Goal: Task Accomplishment & Management: Complete application form

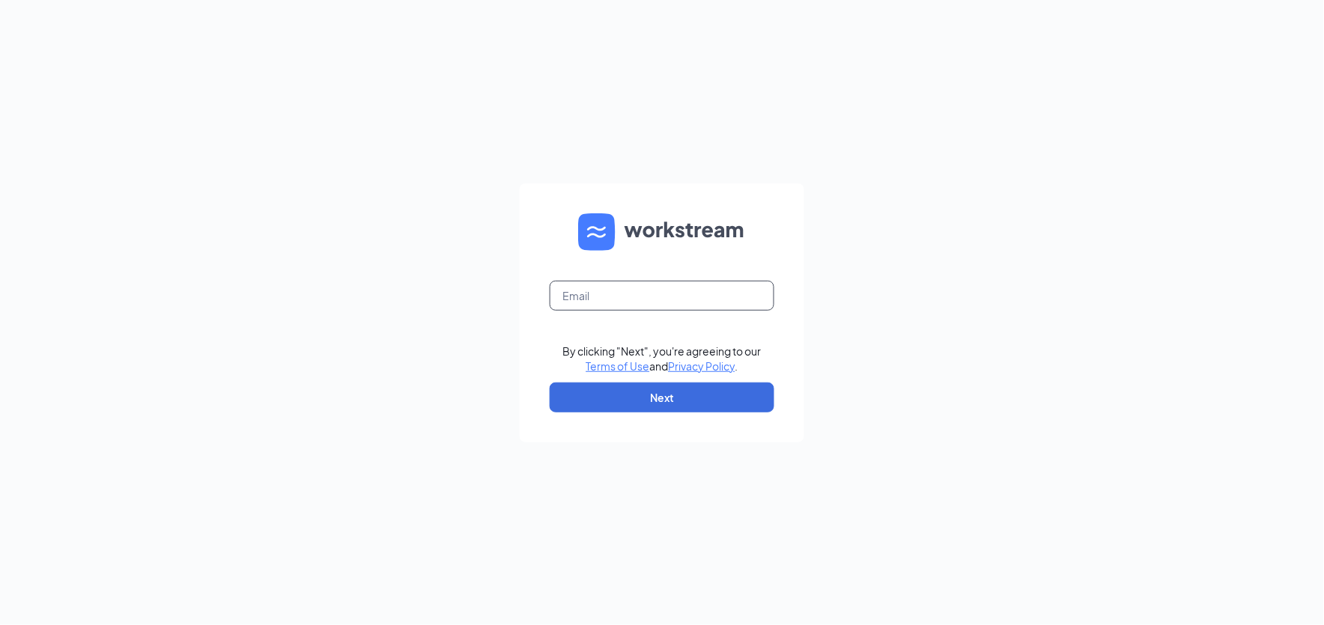
click at [593, 298] on input "text" at bounding box center [662, 296] width 225 height 30
type input "popeyesfamous191@sailormen.com"
click at [671, 397] on button "Next" at bounding box center [662, 398] width 225 height 30
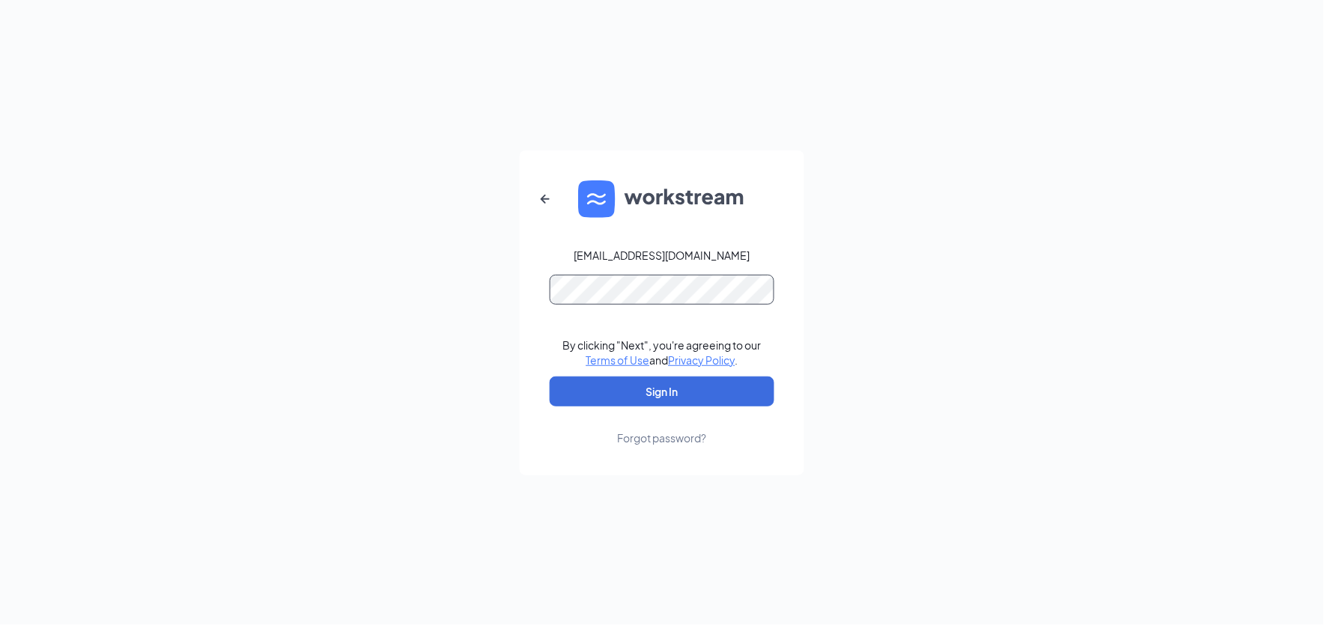
click at [550, 377] on button "Sign In" at bounding box center [662, 392] width 225 height 30
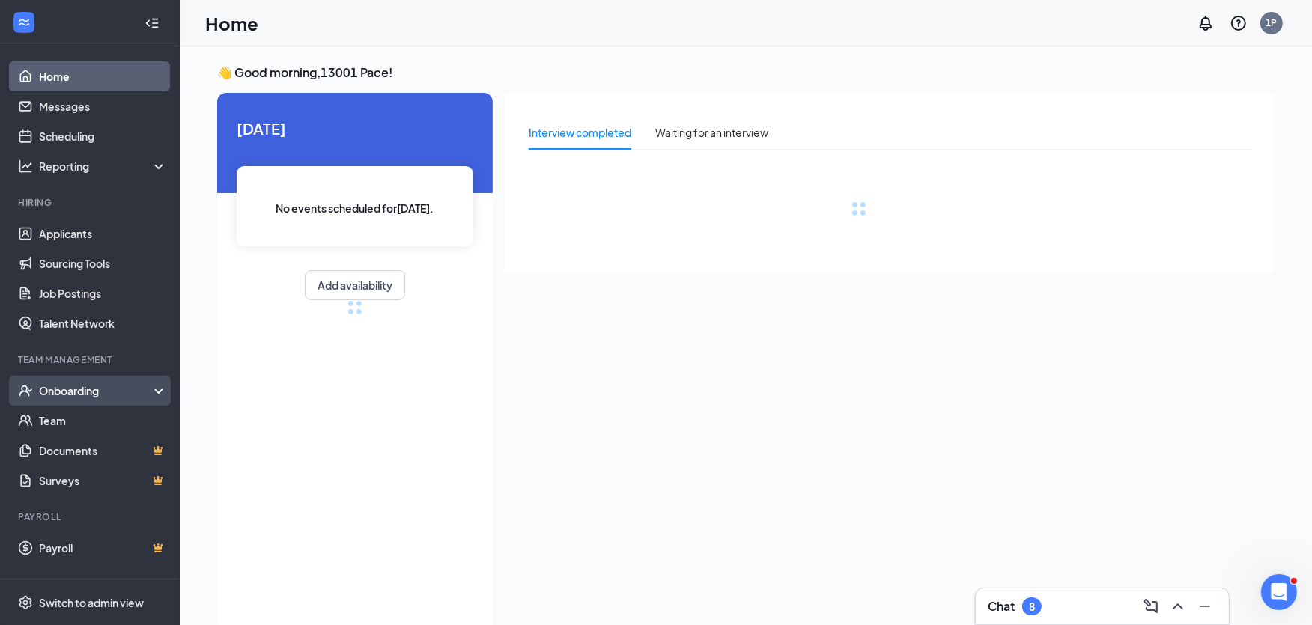
click at [101, 396] on div "Onboarding" at bounding box center [96, 391] width 115 height 15
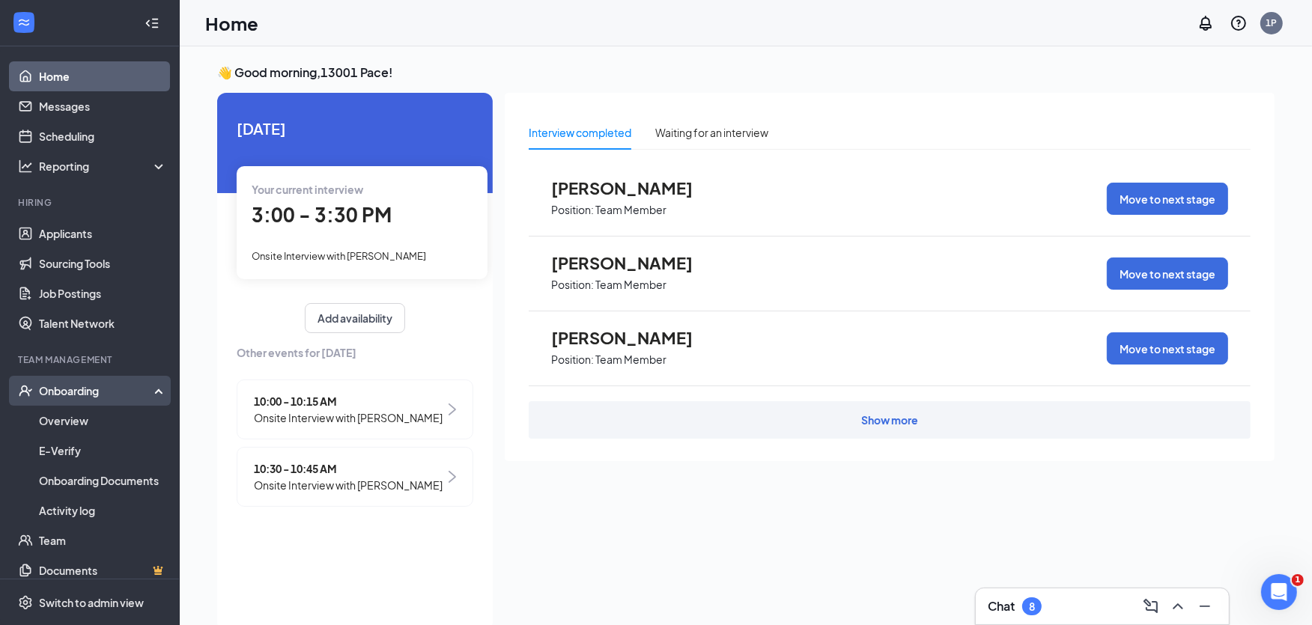
drag, startPoint x: 94, startPoint y: 388, endPoint x: 94, endPoint y: 376, distance: 12.0
click at [94, 388] on div "Onboarding" at bounding box center [96, 391] width 115 height 15
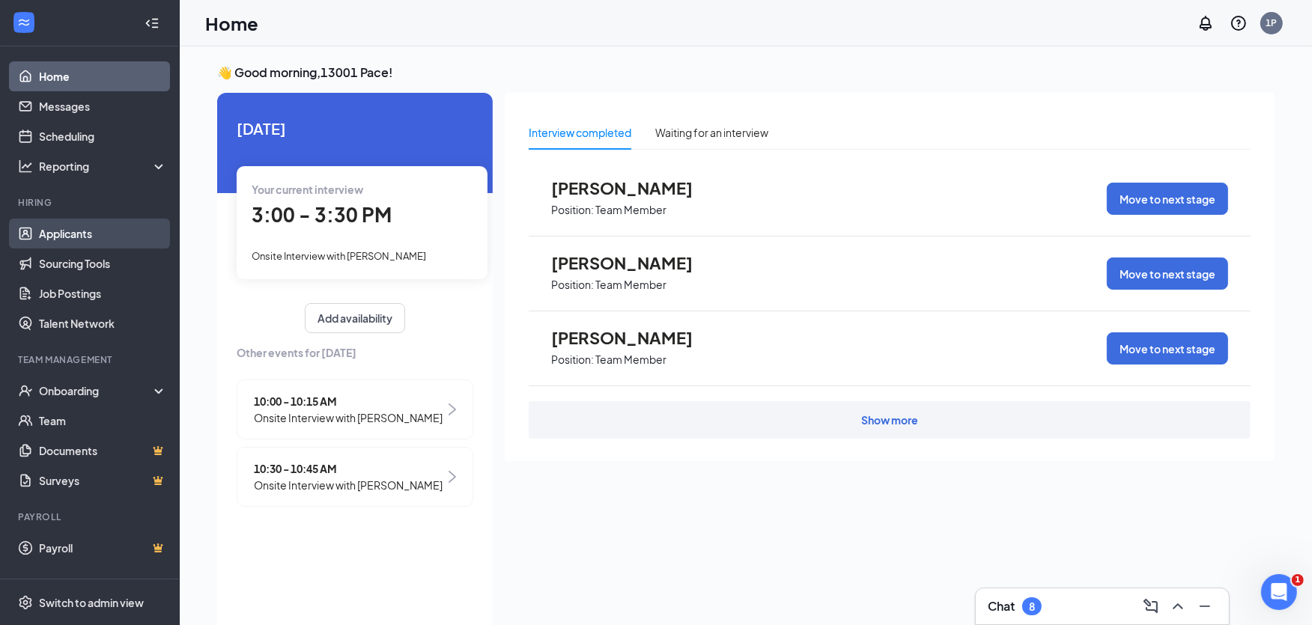
click at [71, 223] on link "Applicants" at bounding box center [103, 234] width 128 height 30
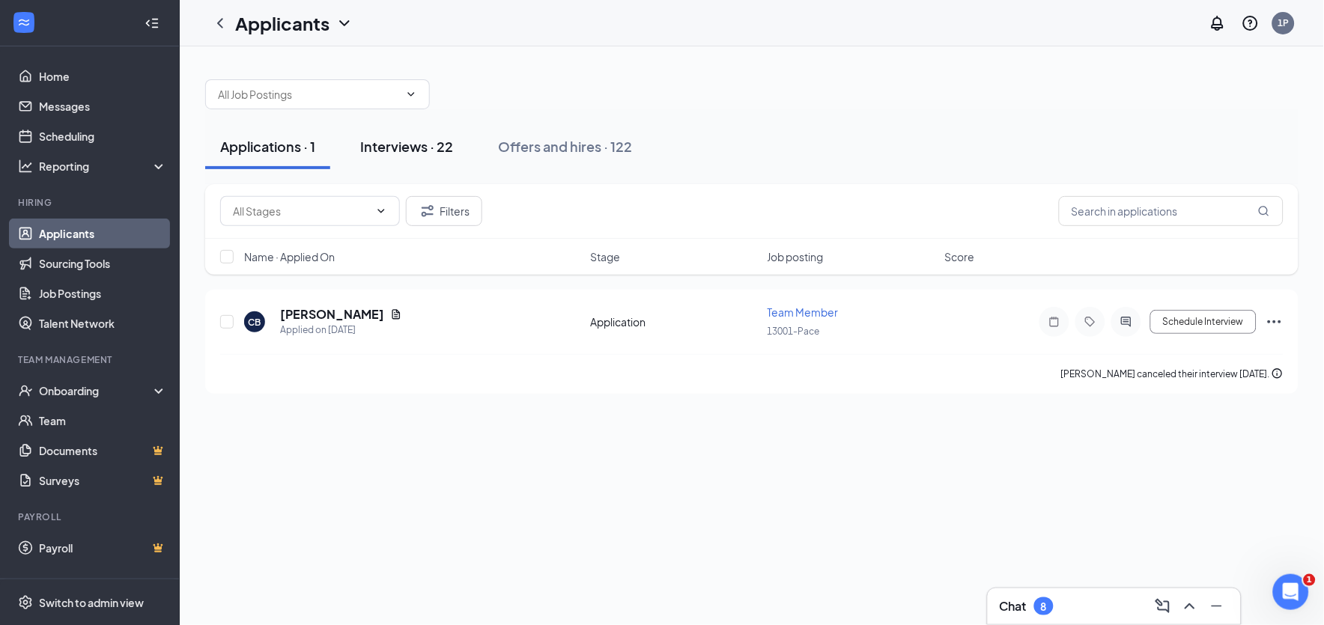
click at [405, 147] on div "Interviews · 22" at bounding box center [406, 146] width 93 height 19
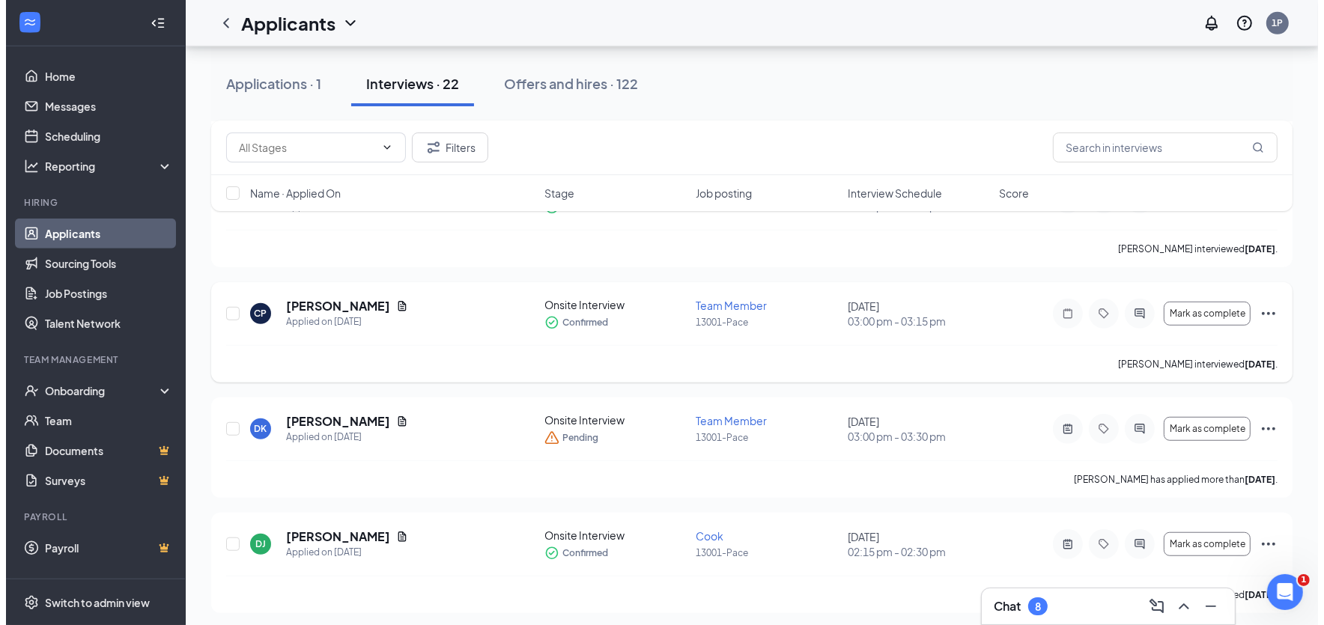
scroll to position [1082, 0]
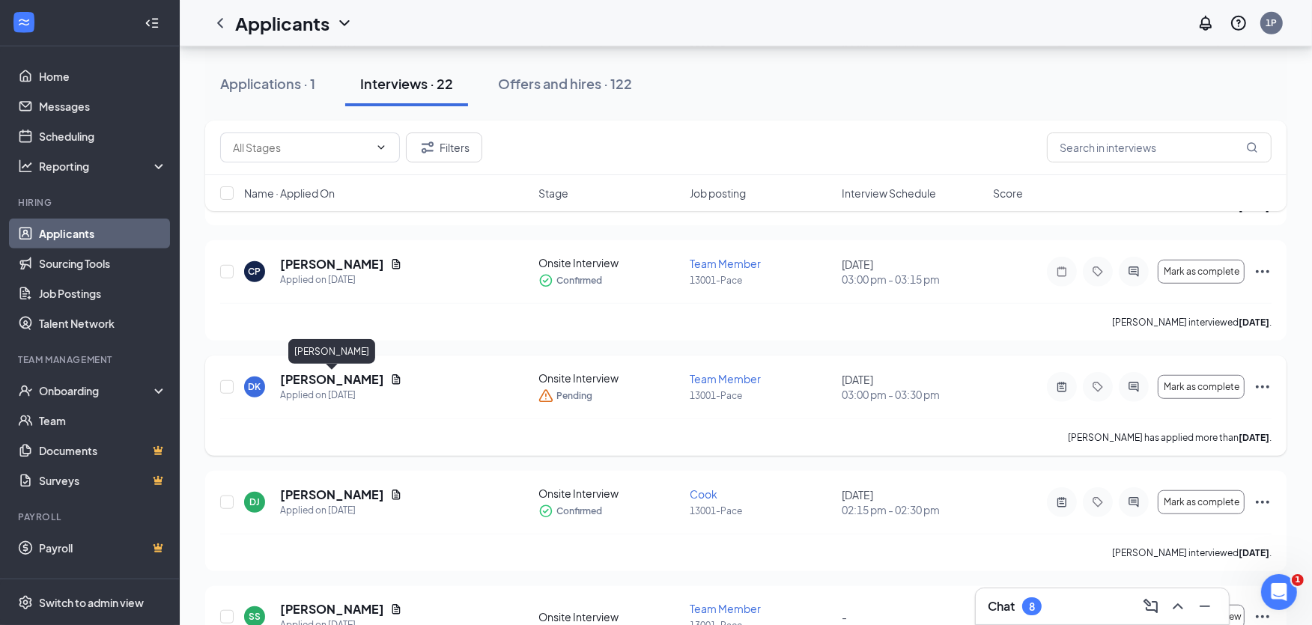
click at [349, 383] on h5 "[PERSON_NAME]" at bounding box center [332, 380] width 104 height 16
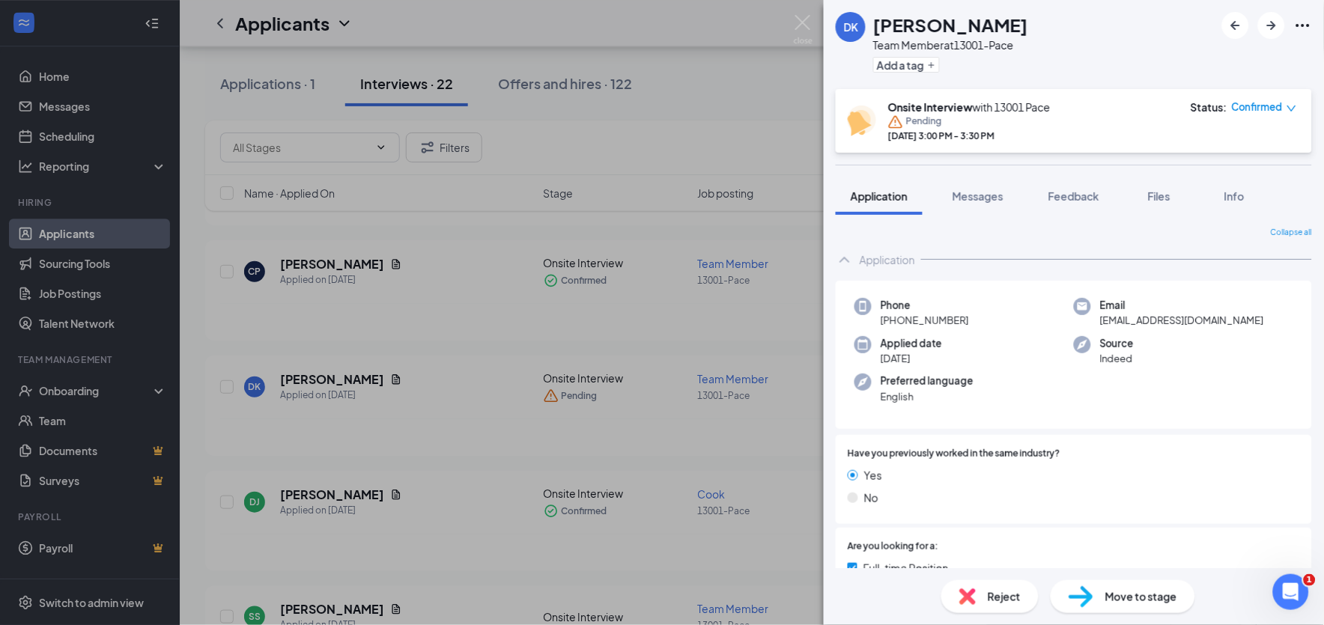
click at [1091, 593] on img at bounding box center [1081, 598] width 25 height 22
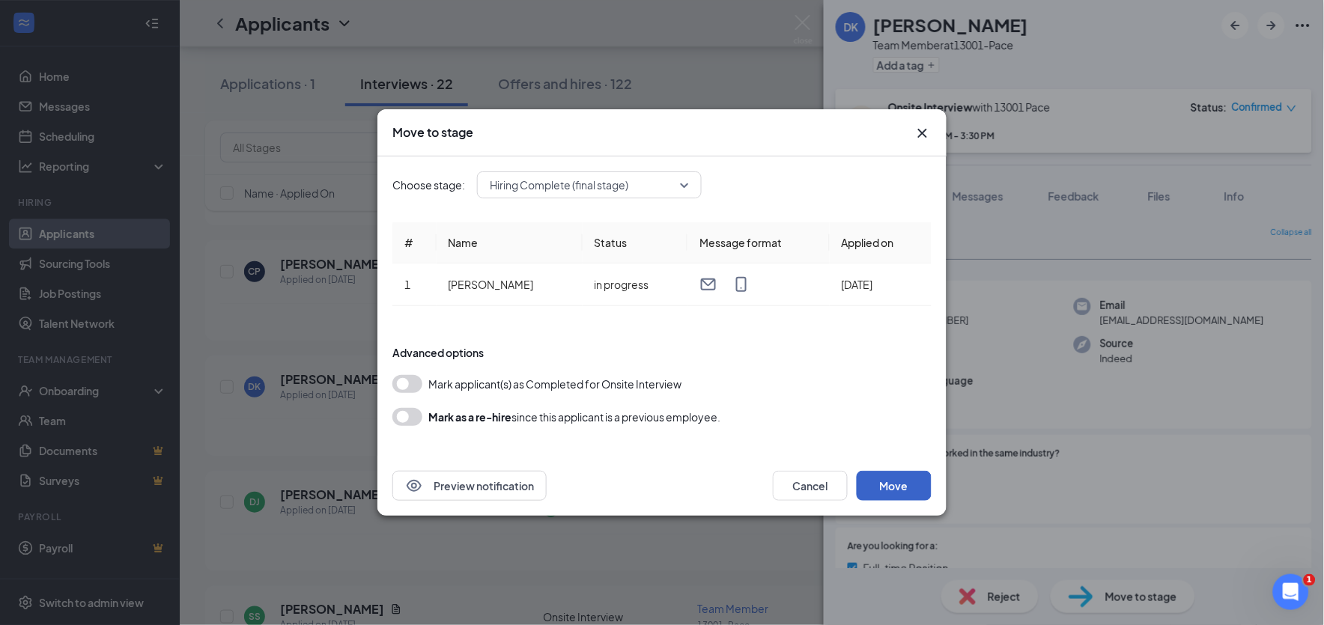
click at [903, 484] on button "Move" at bounding box center [894, 486] width 75 height 30
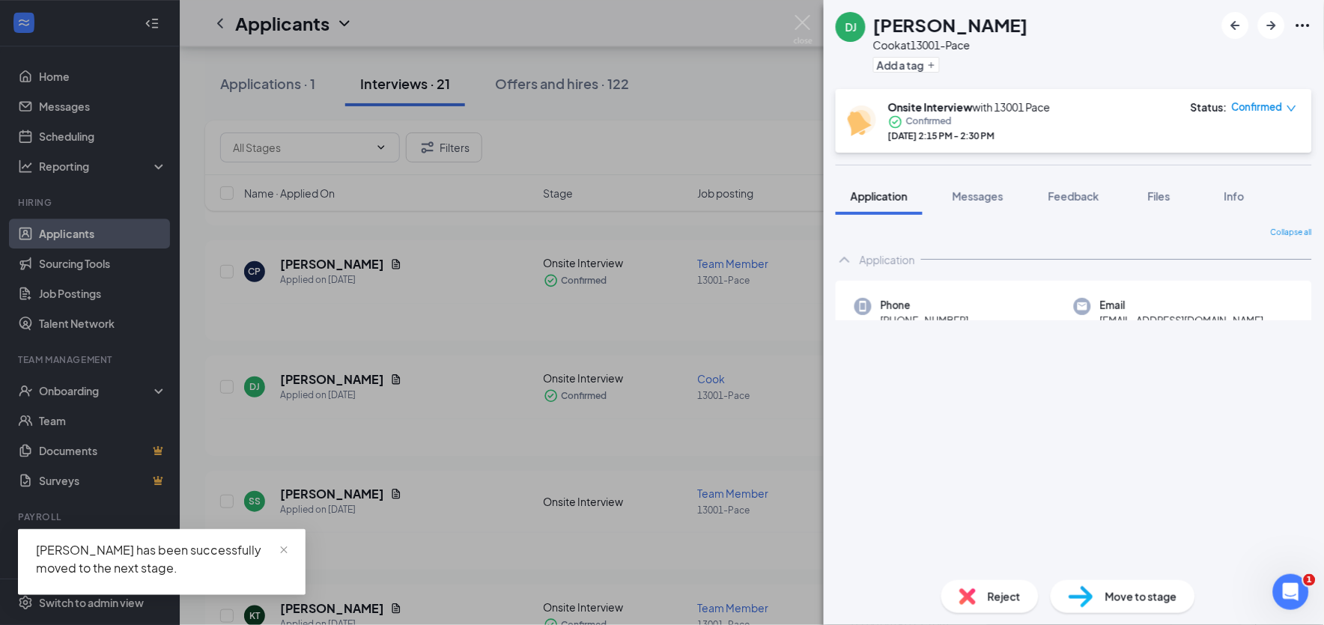
click at [24, 394] on div "[PERSON_NAME] [PERSON_NAME] at 13001-Pace Add a tag Onsite Interview with 13001…" at bounding box center [662, 312] width 1324 height 625
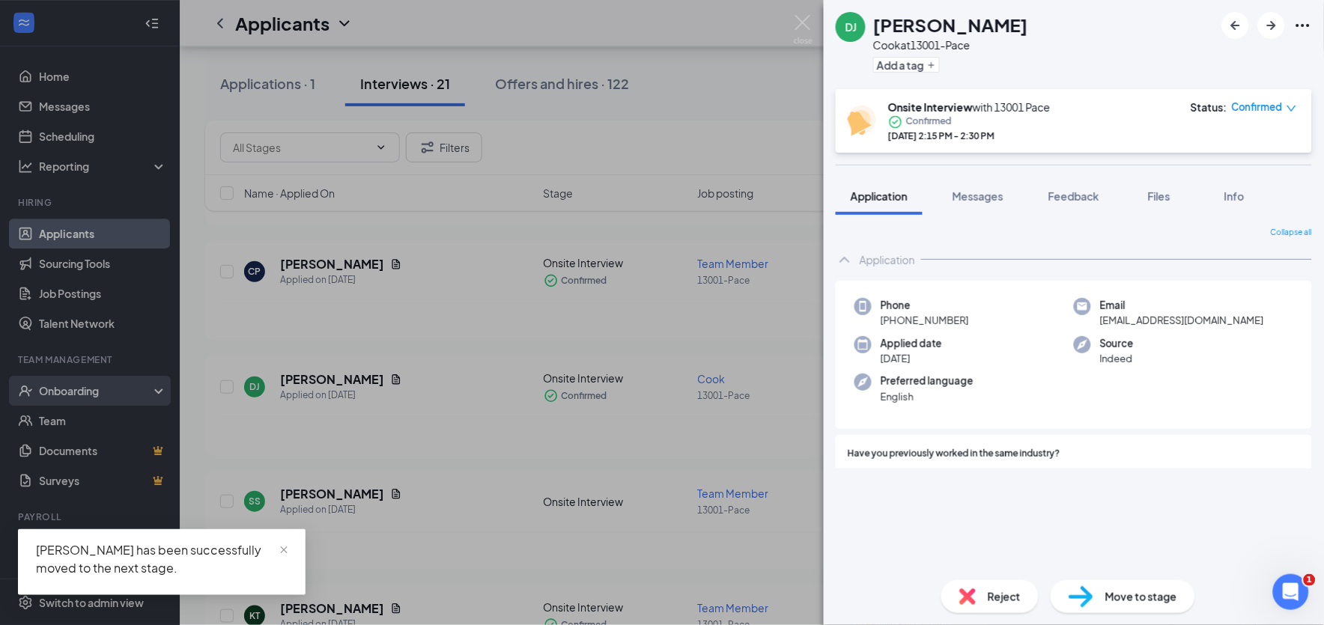
click at [54, 381] on div "Onboarding" at bounding box center [90, 391] width 180 height 30
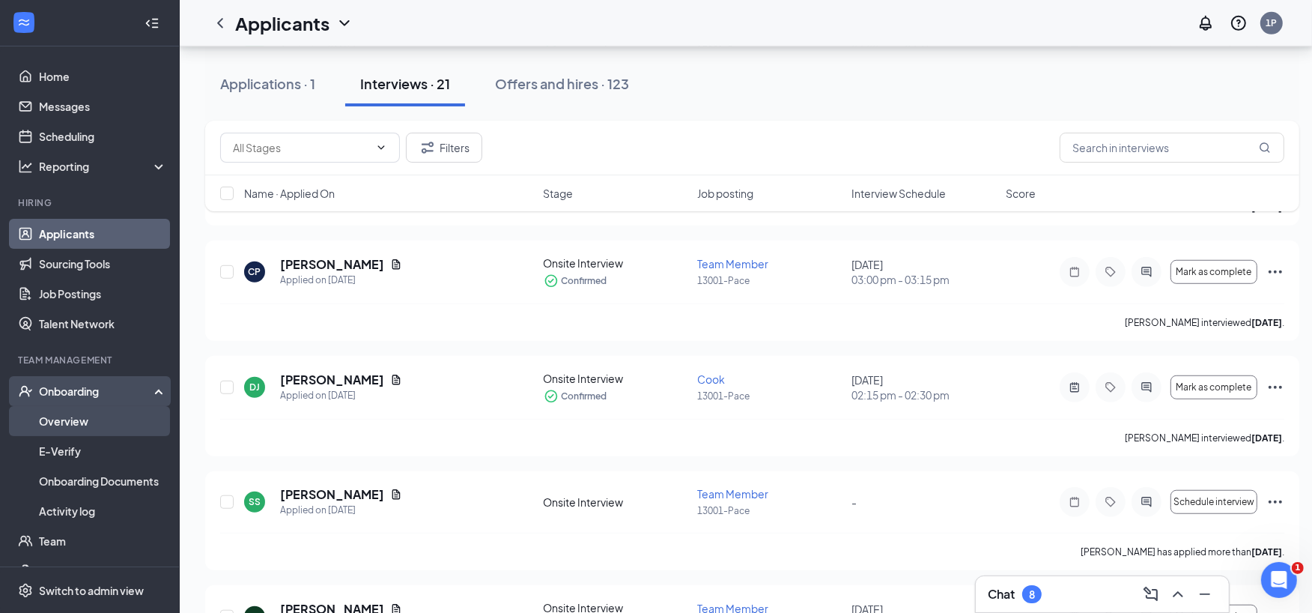
click at [84, 421] on link "Overview" at bounding box center [103, 421] width 128 height 30
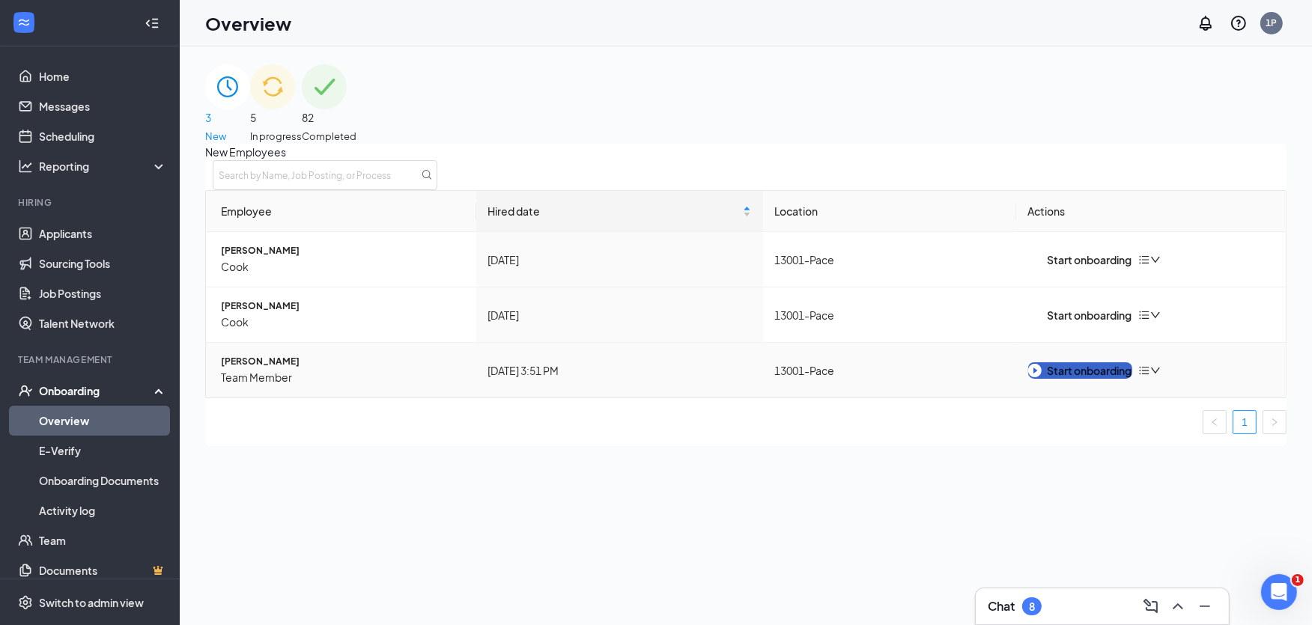
click at [1087, 379] on div "Start onboarding" at bounding box center [1080, 371] width 104 height 16
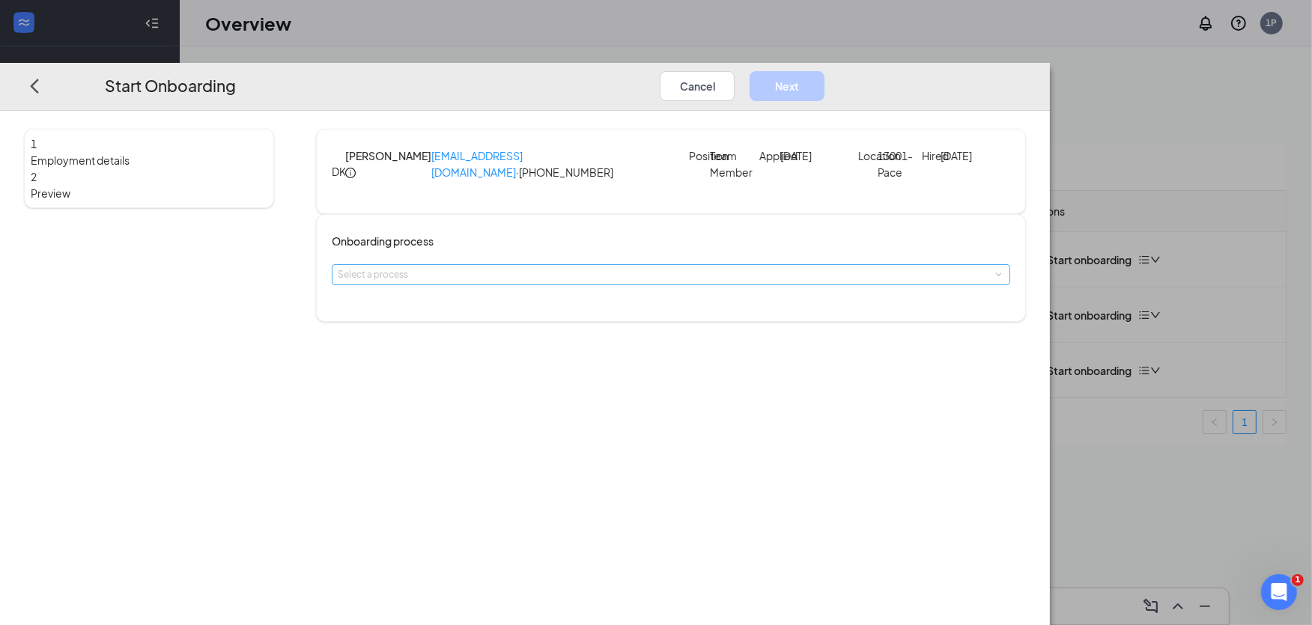
click at [609, 282] on div "Select a process" at bounding box center [667, 274] width 659 height 15
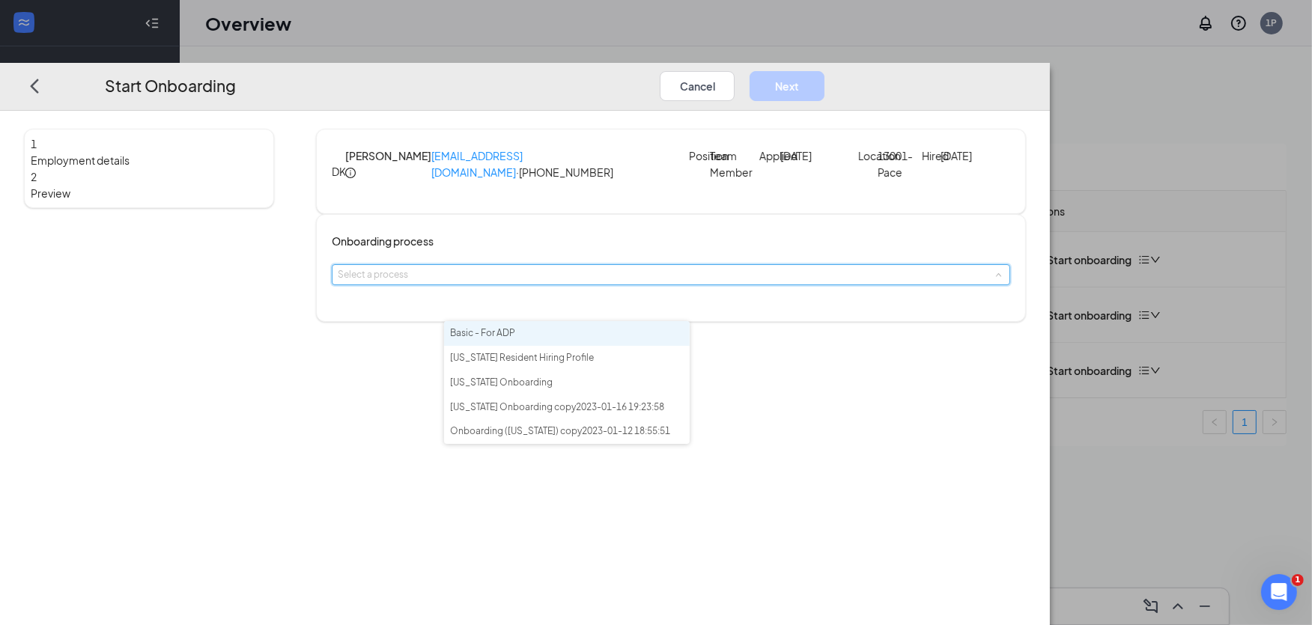
click at [574, 342] on li "Basic - For ADP" at bounding box center [567, 333] width 246 height 25
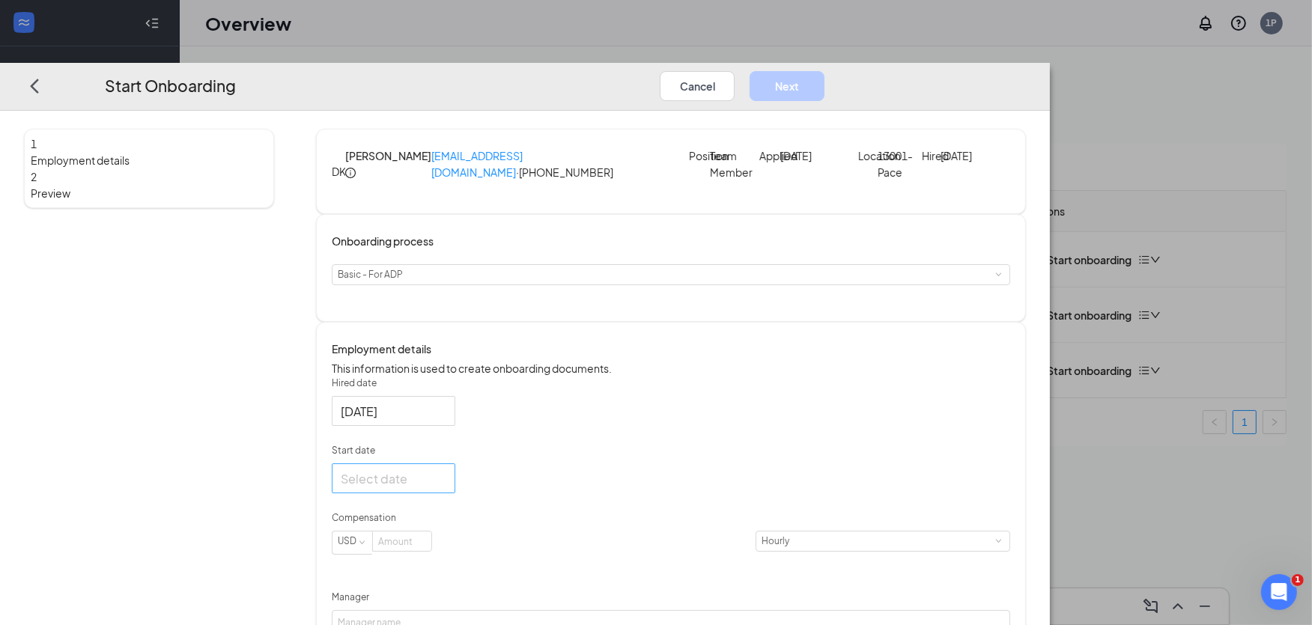
click at [446, 488] on div at bounding box center [394, 478] width 106 height 19
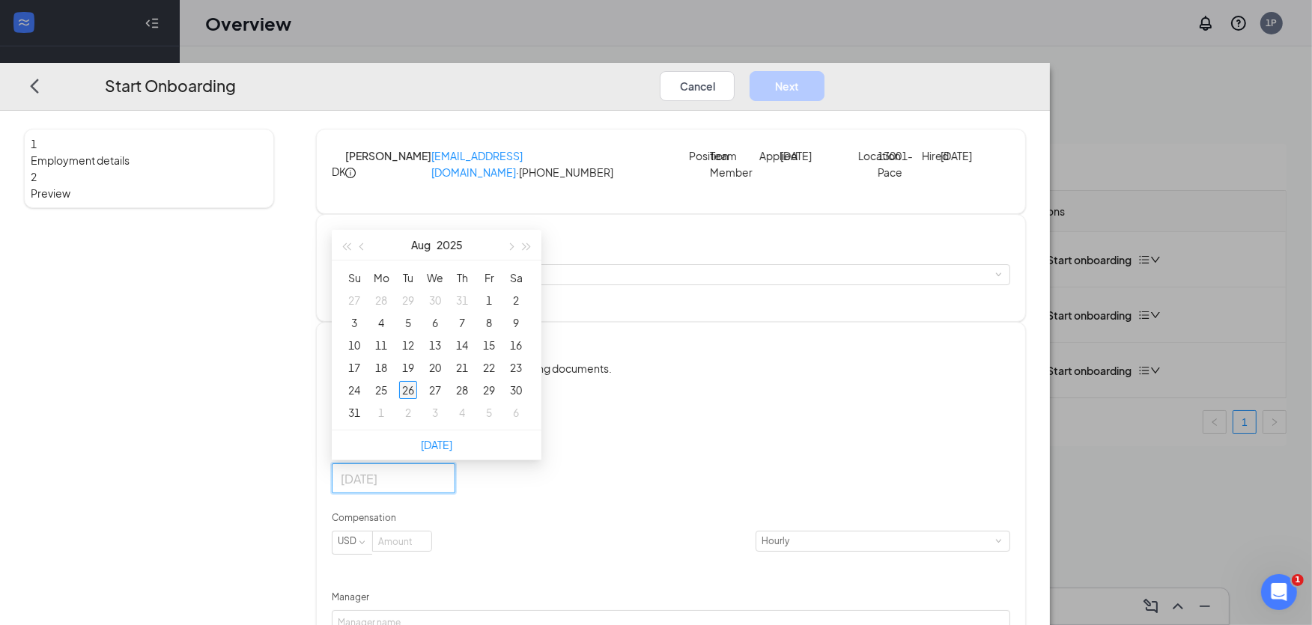
type input "[DATE]"
click at [417, 399] on div "26" at bounding box center [408, 390] width 18 height 18
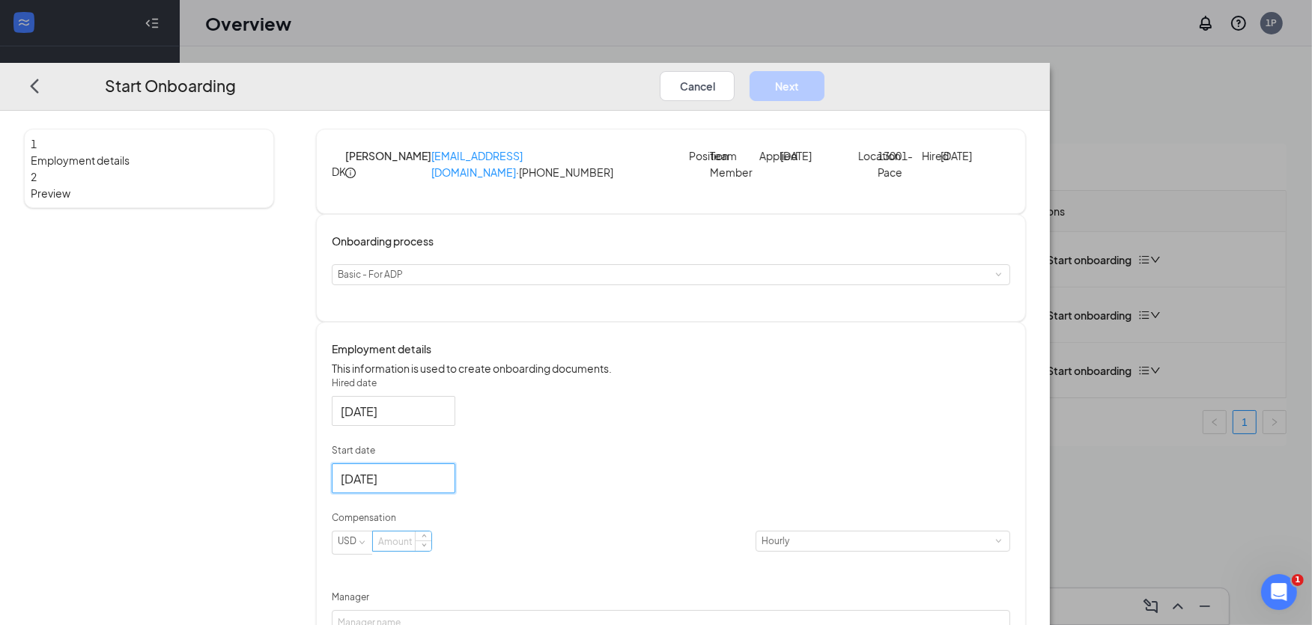
click at [431, 551] on input at bounding box center [402, 541] width 58 height 19
type input "13"
click at [735, 467] on div "Hired date [DATE] Start date [DATE] [DATE] Su Mo Tu We Th Fr Sa 27 28 29 30 31 …" at bounding box center [671, 605] width 678 height 457
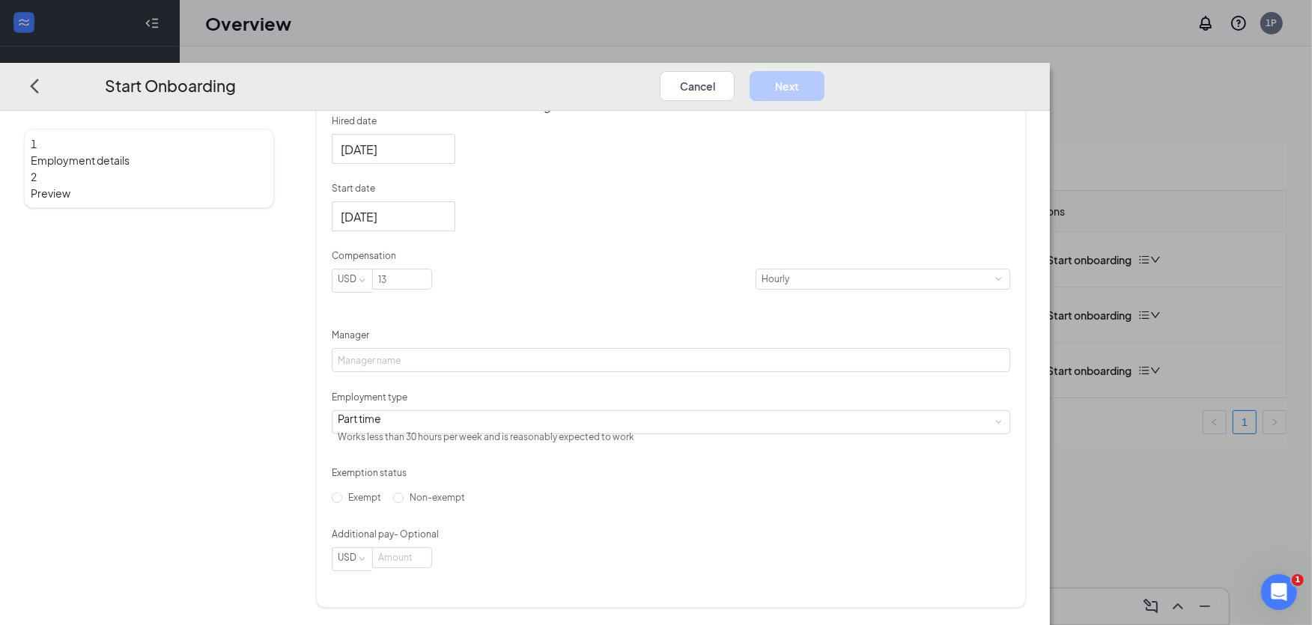
scroll to position [324, 0]
click at [421, 508] on div "1 Employment details 2 Preview DK [PERSON_NAME] [EMAIL_ADDRESS][DOMAIN_NAME] · …" at bounding box center [525, 238] width 1002 height 742
click at [404, 503] on input "Non-exempt" at bounding box center [398, 497] width 10 height 10
radio input "true"
click at [669, 487] on div "Exempt Non-exempt" at bounding box center [671, 497] width 678 height 24
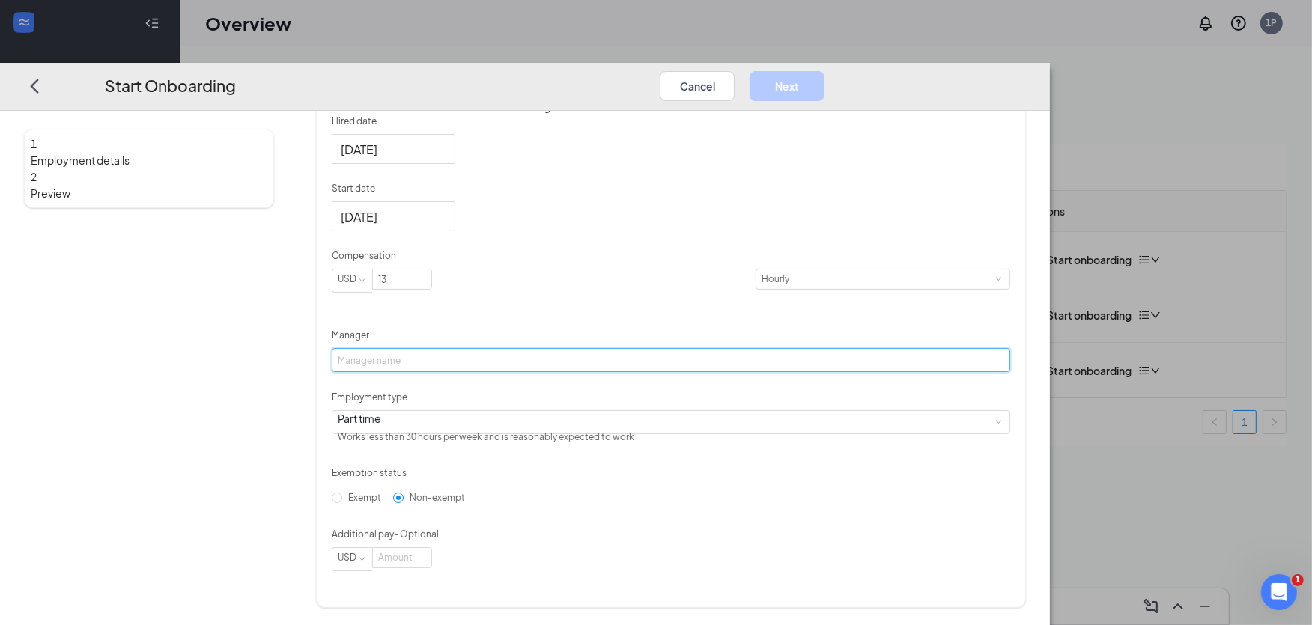
click at [580, 355] on input "Manager" at bounding box center [671, 360] width 678 height 24
type input "[PERSON_NAME]"
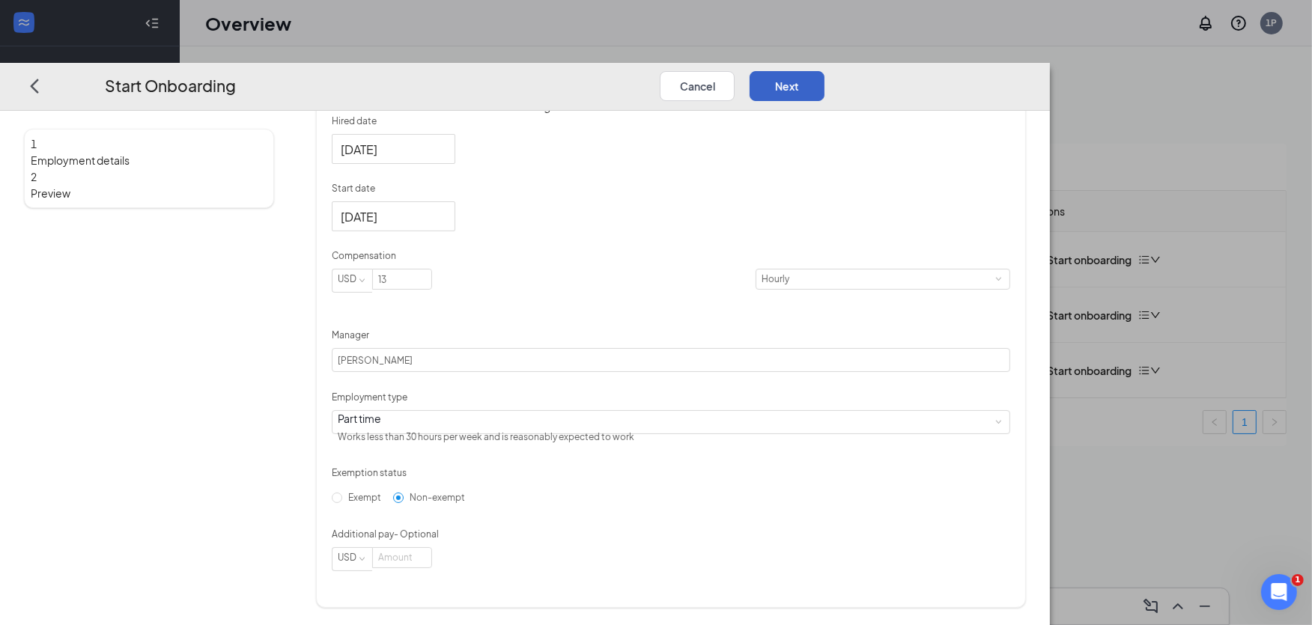
click at [825, 70] on button "Next" at bounding box center [787, 85] width 75 height 30
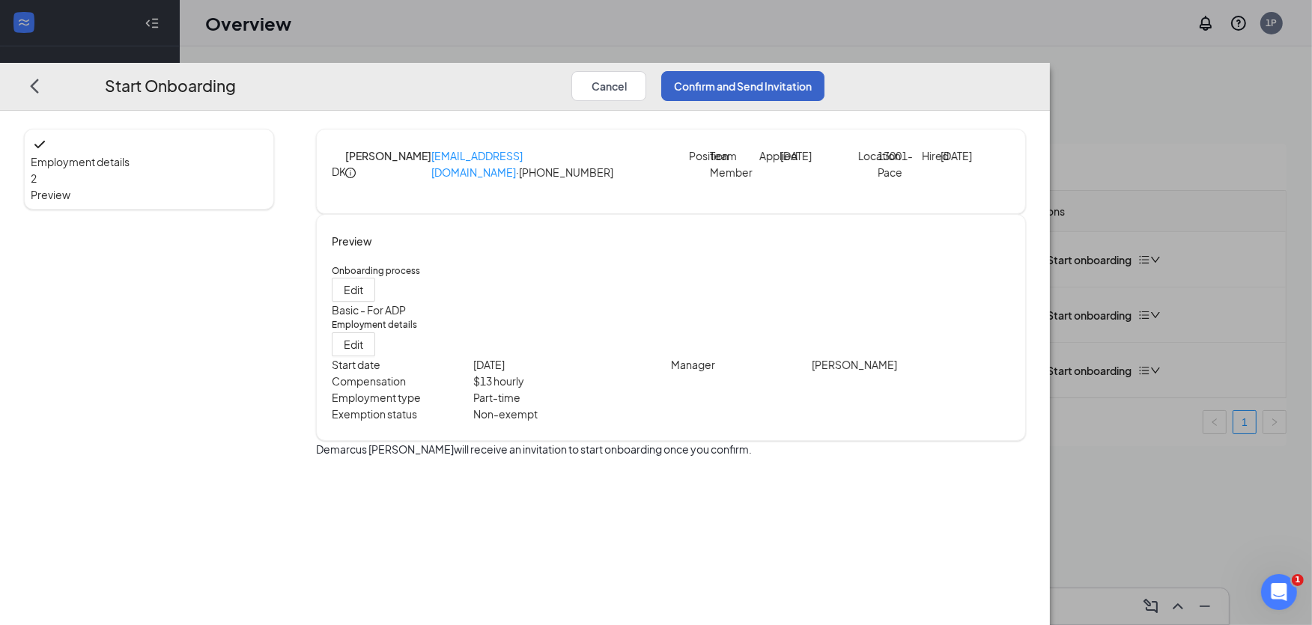
click at [825, 70] on button "Confirm and Send Invitation" at bounding box center [742, 85] width 163 height 30
